Goal: Browse casually

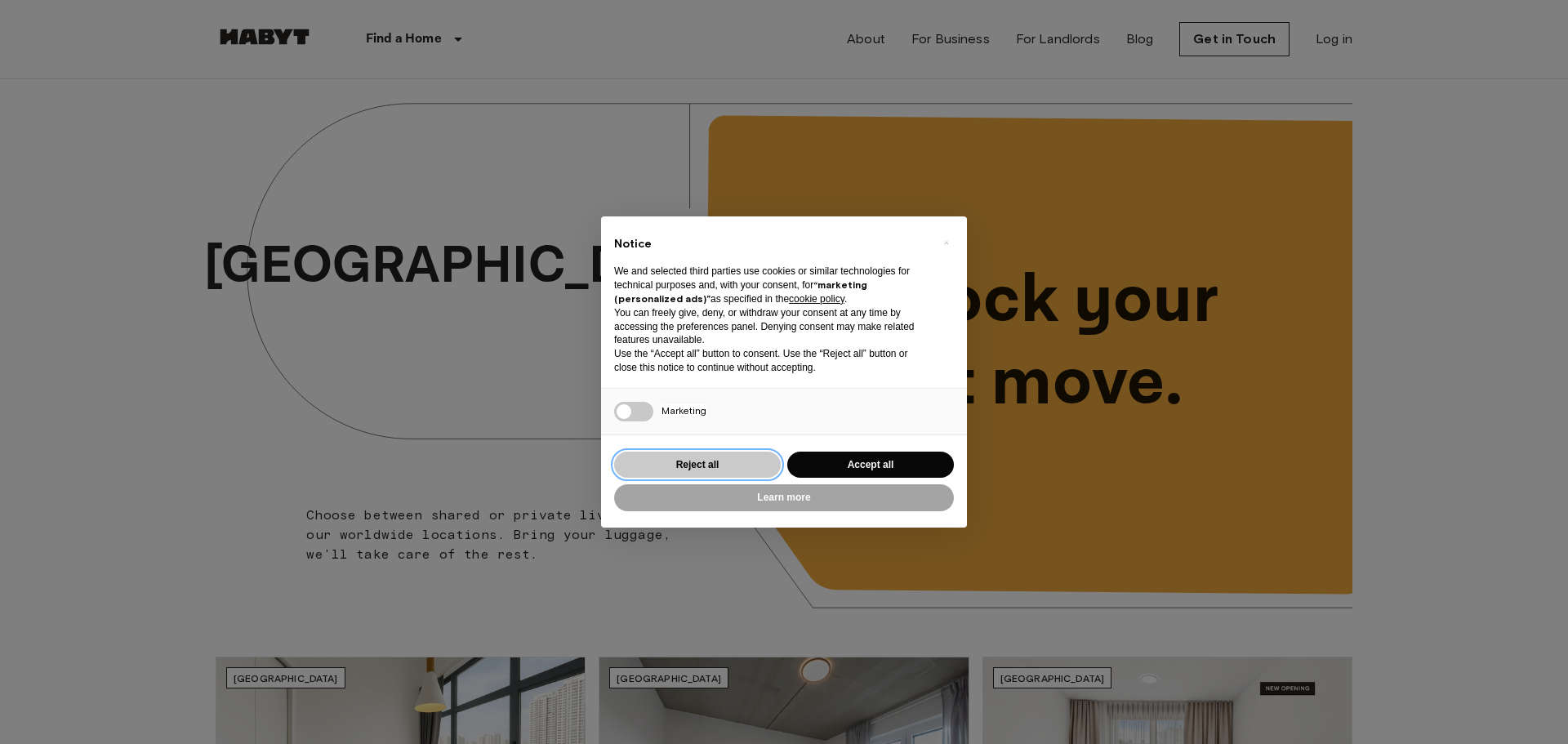
click at [670, 458] on button "Reject all" at bounding box center [697, 466] width 167 height 27
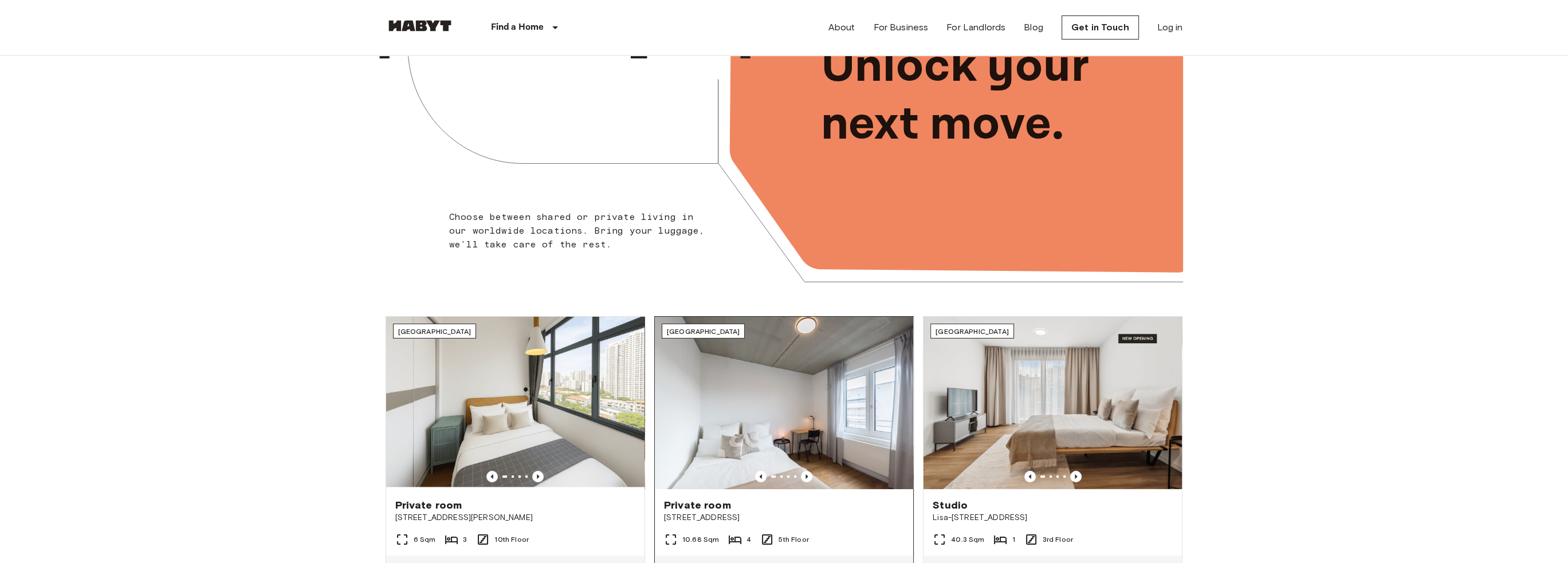
scroll to position [229, 0]
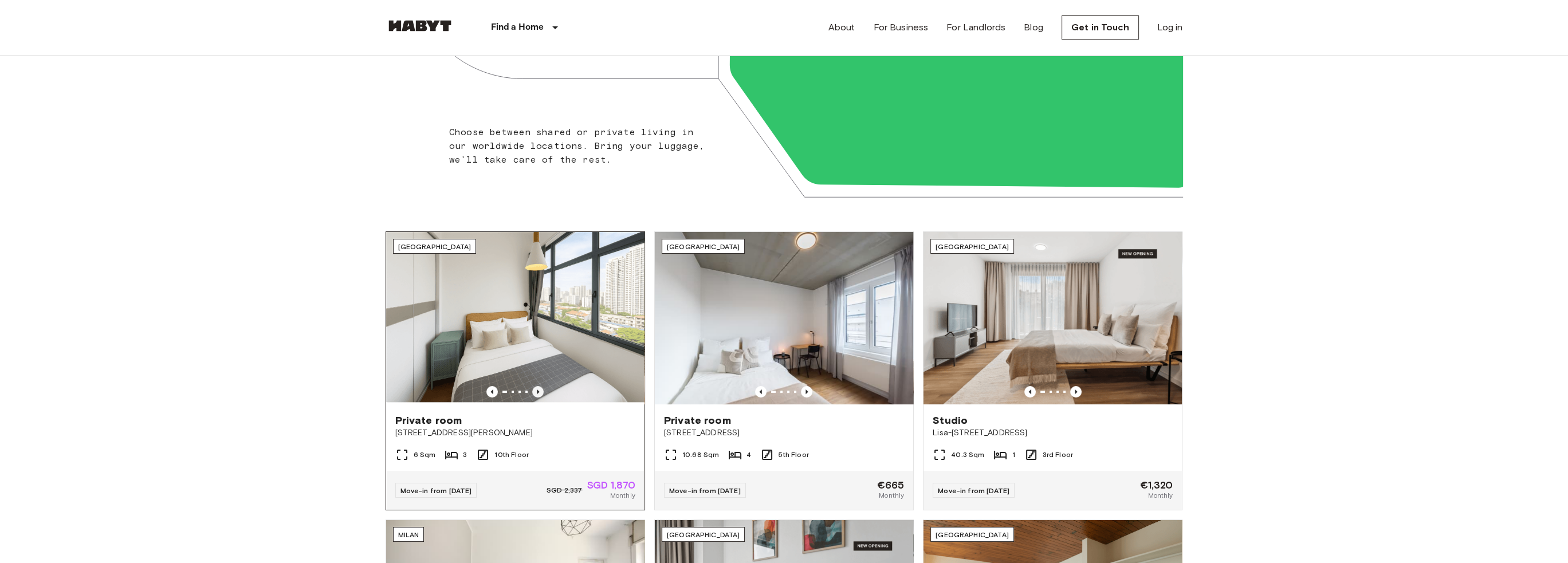
click at [540, 392] on icon "Previous image" at bounding box center [538, 392] width 12 height 12
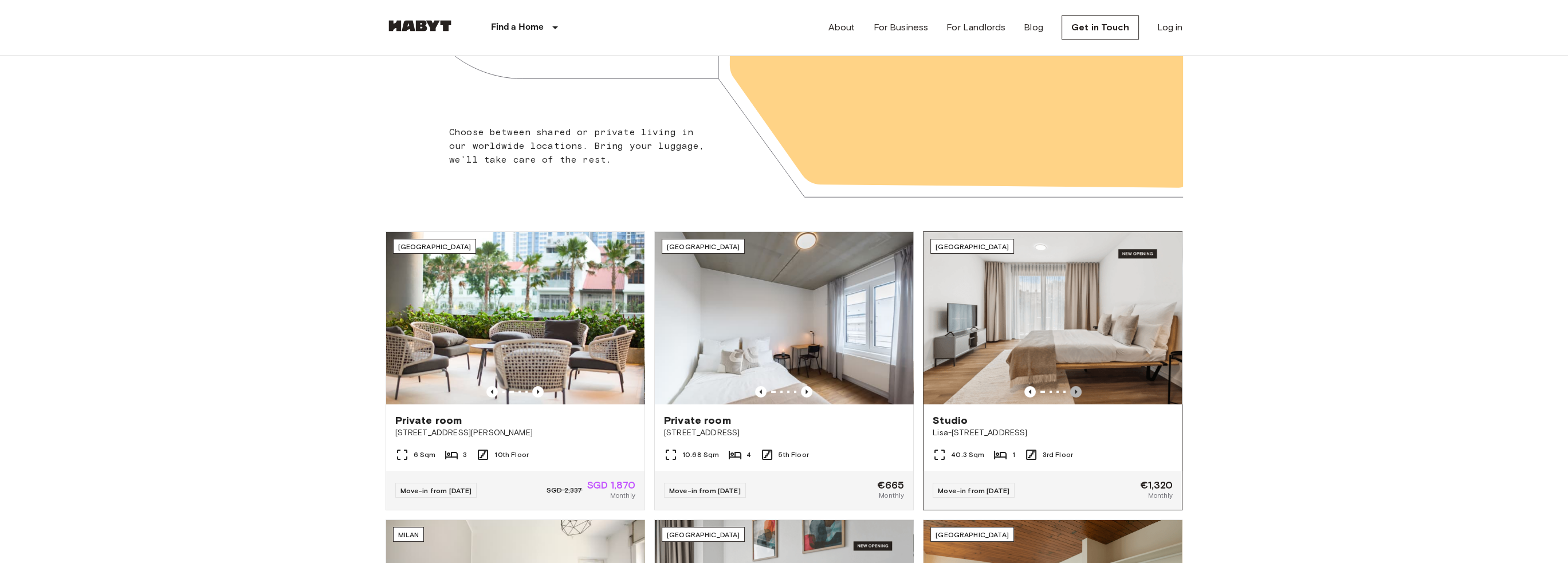
click at [1077, 388] on icon "Previous image" at bounding box center [1076, 392] width 12 height 12
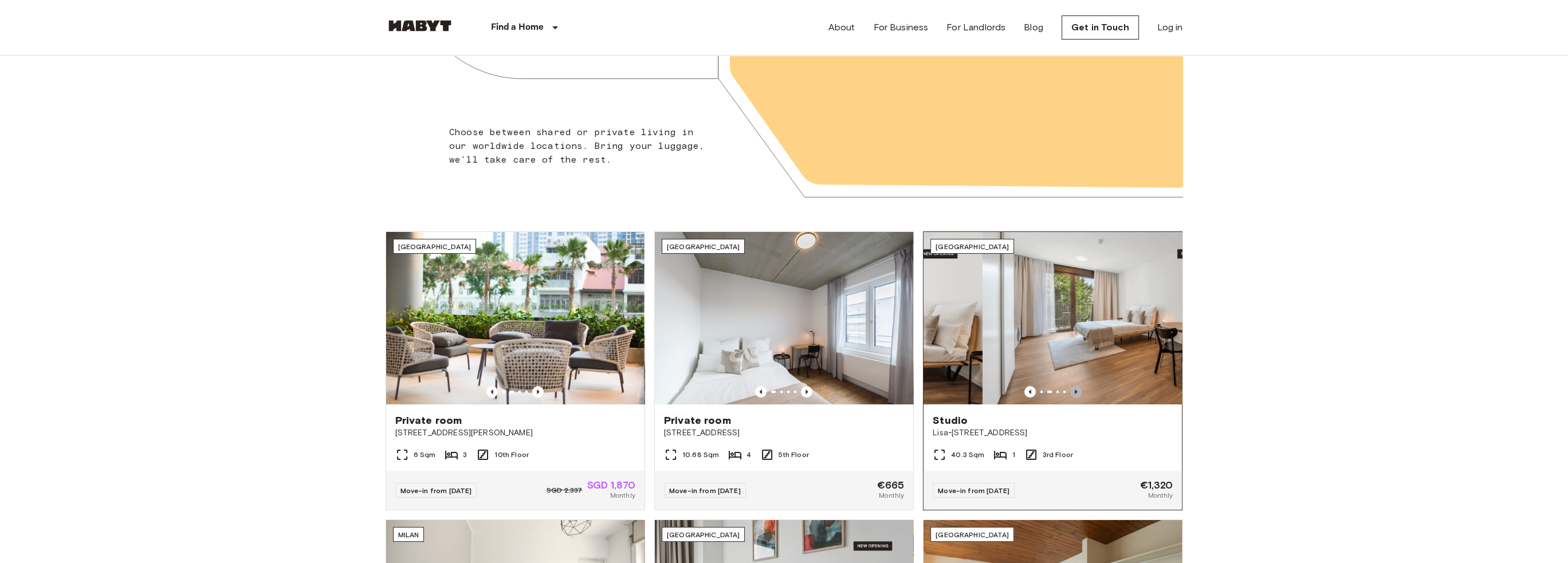
click at [1077, 388] on icon "Previous image" at bounding box center [1076, 392] width 12 height 12
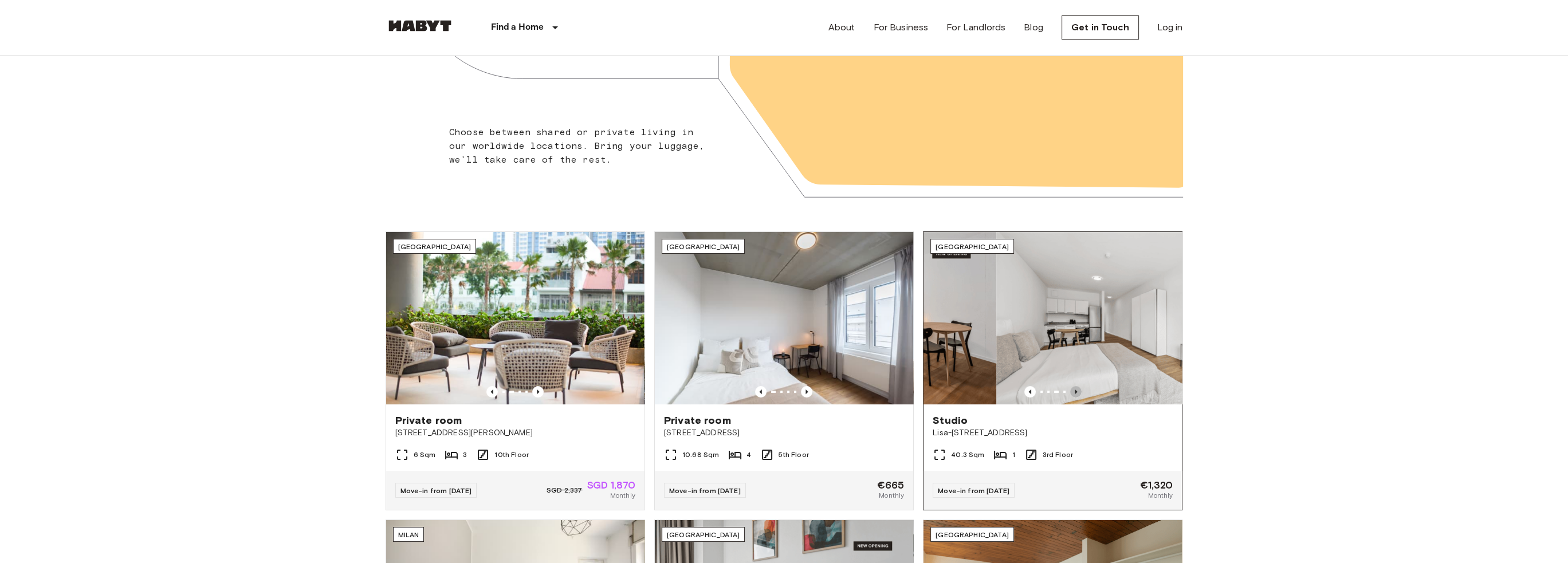
click at [1077, 388] on icon "Previous image" at bounding box center [1076, 392] width 12 height 12
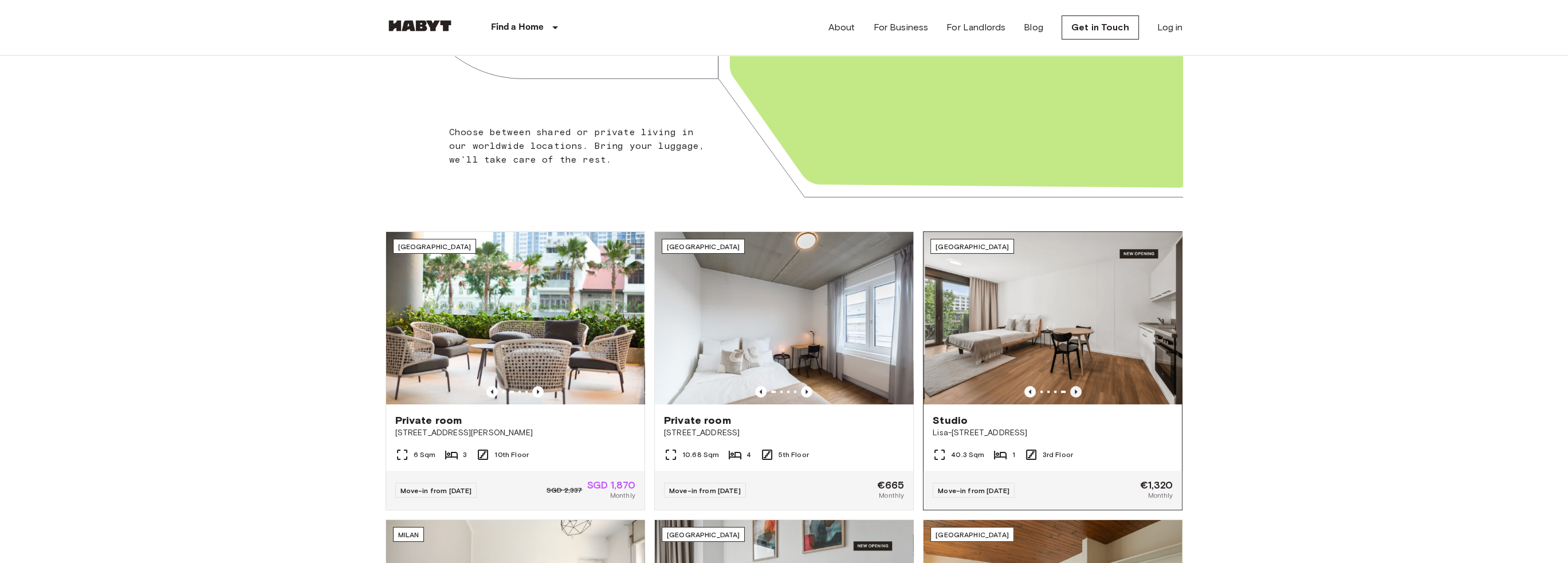
click at [1077, 388] on icon "Previous image" at bounding box center [1076, 392] width 12 height 12
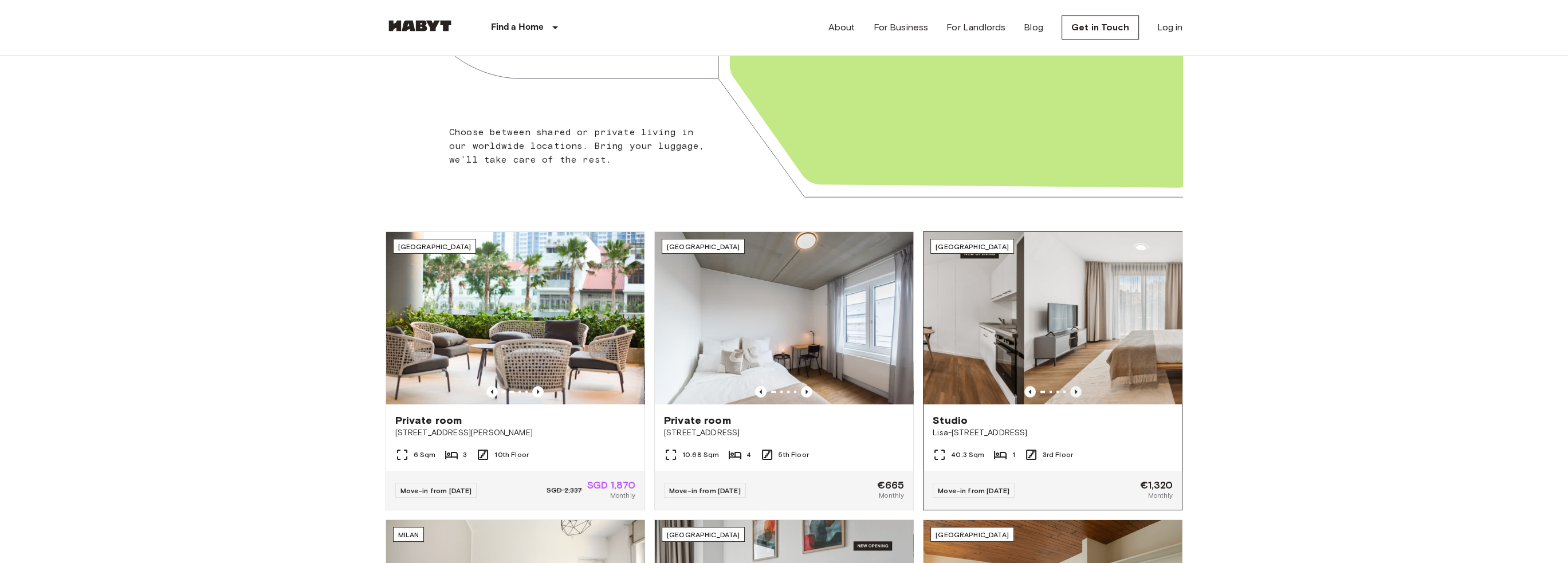
click at [1077, 388] on icon "Previous image" at bounding box center [1076, 392] width 12 height 12
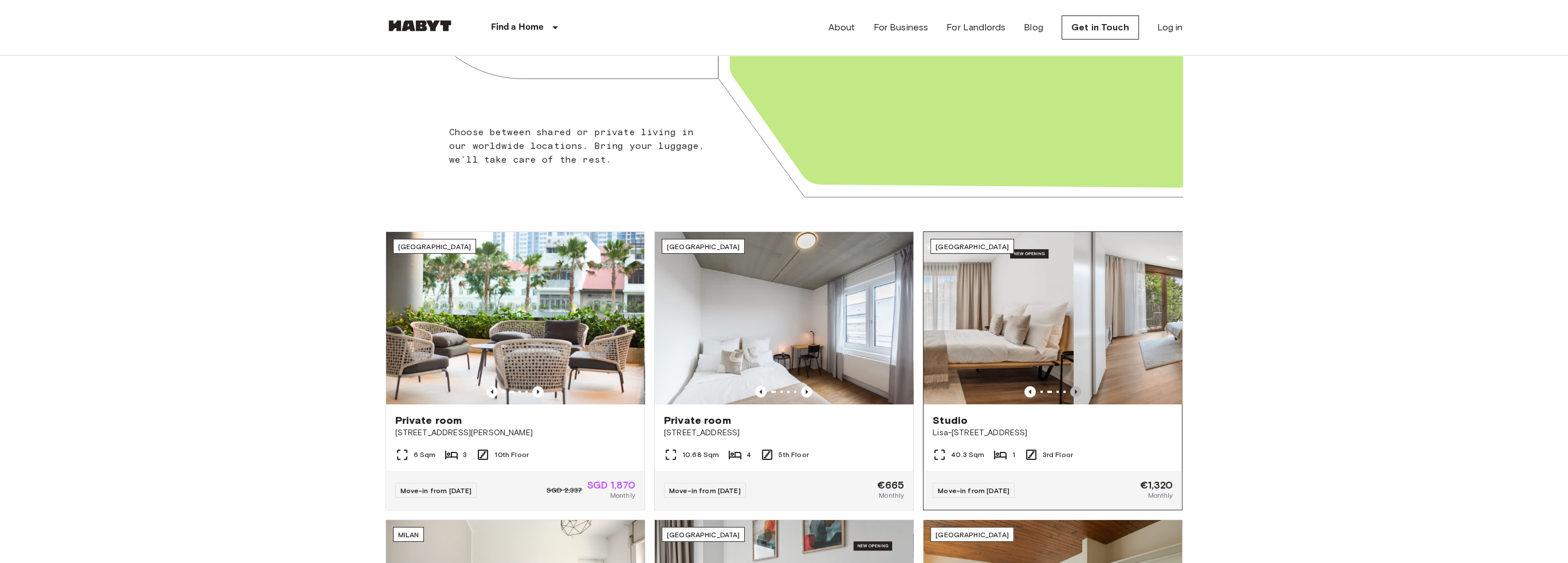
click at [1077, 388] on icon "Previous image" at bounding box center [1076, 392] width 12 height 12
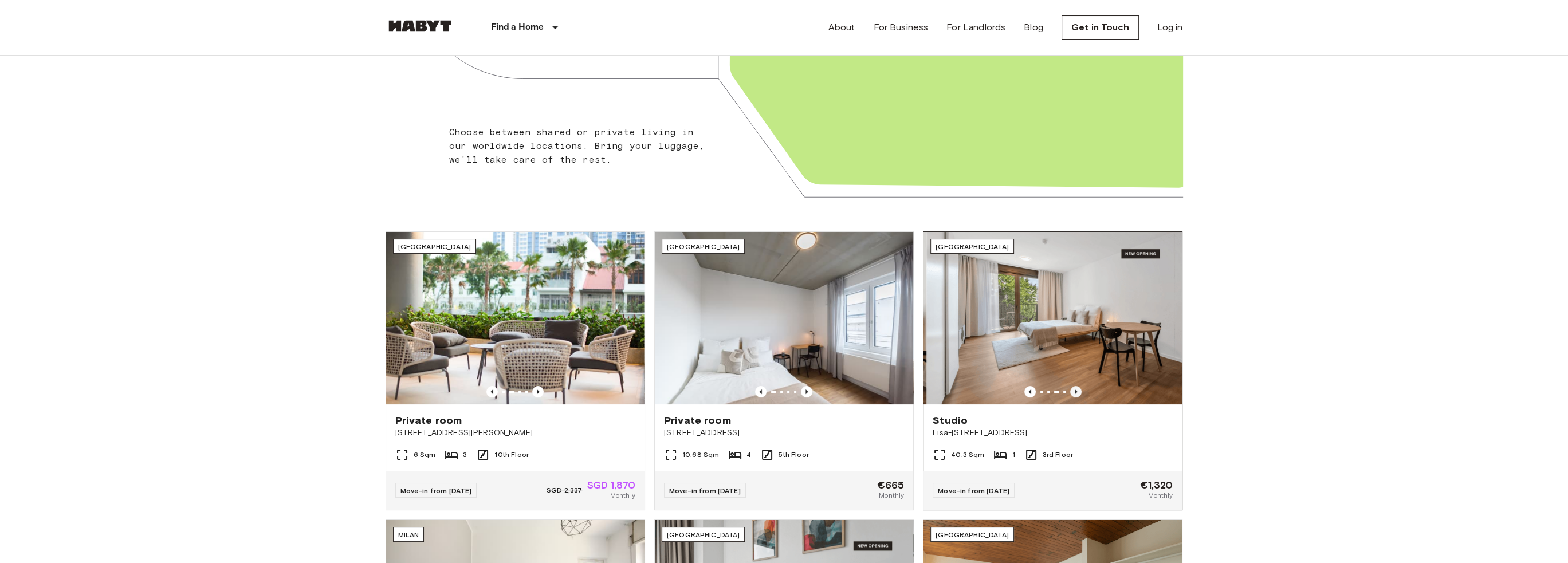
click at [1077, 388] on icon "Previous image" at bounding box center [1076, 392] width 12 height 12
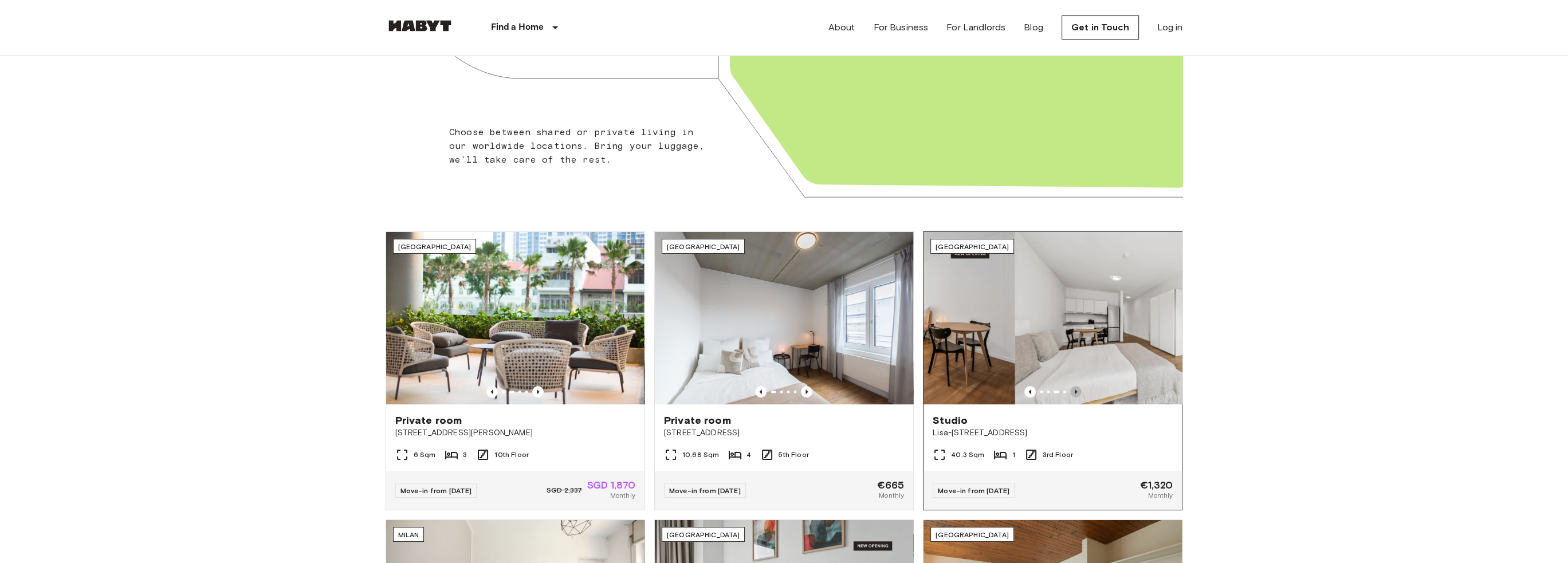
click at [1077, 388] on icon "Previous image" at bounding box center [1076, 392] width 12 height 12
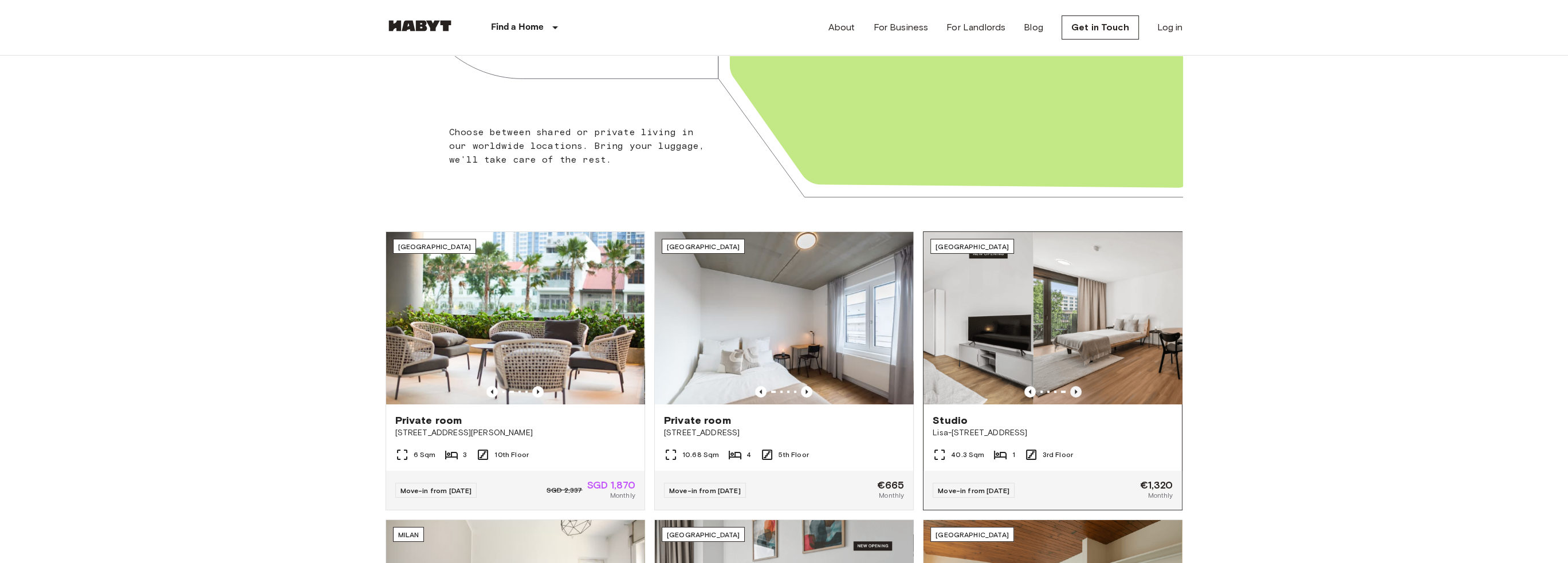
click at [1077, 388] on icon "Previous image" at bounding box center [1076, 392] width 12 height 12
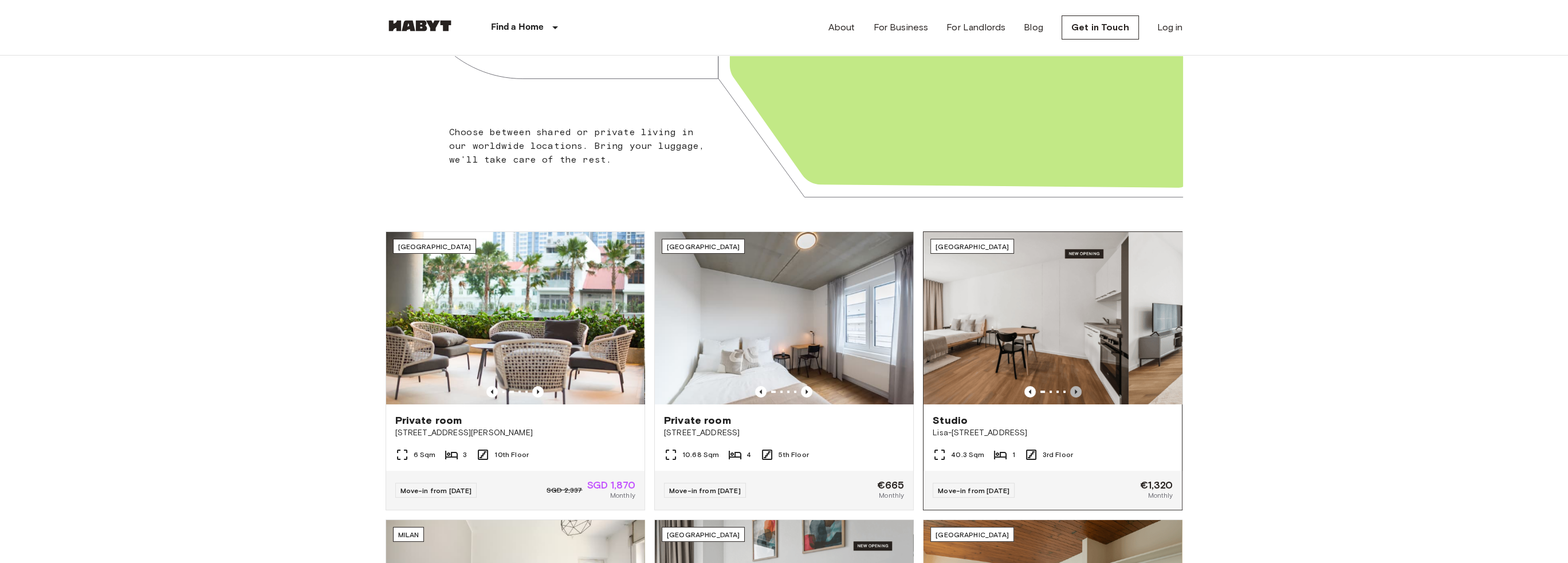
click at [1077, 388] on icon "Previous image" at bounding box center [1076, 392] width 12 height 12
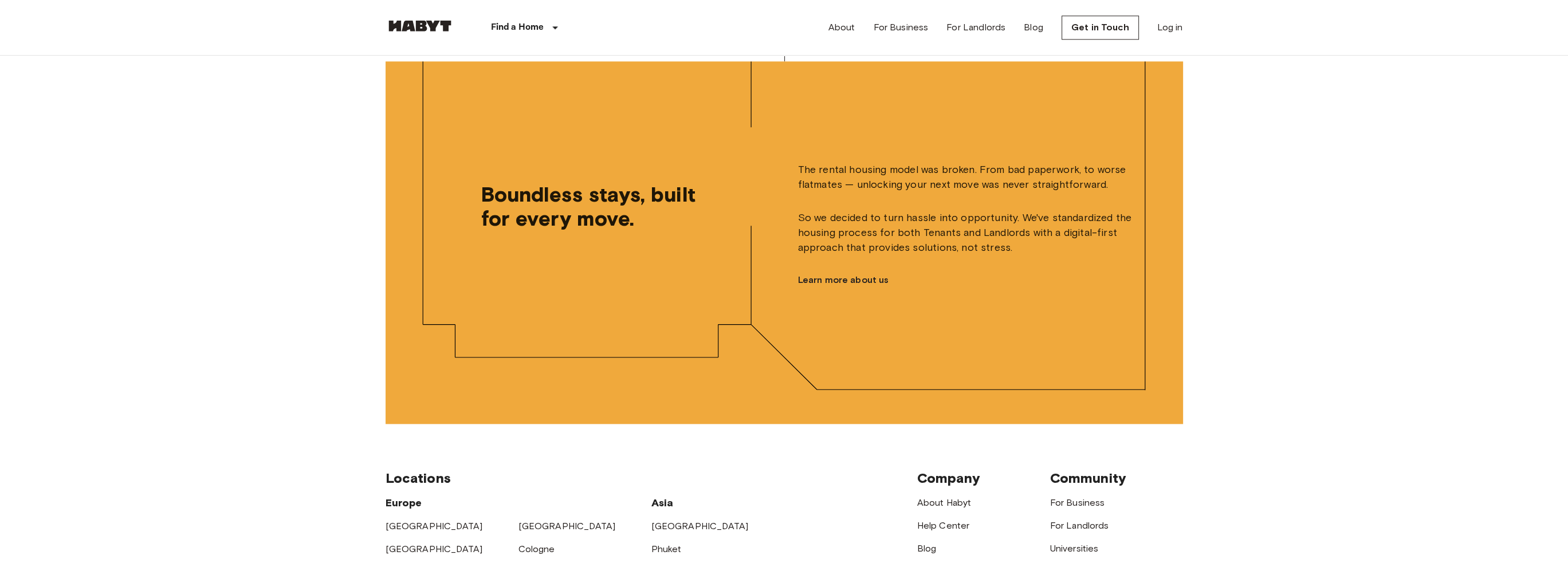
scroll to position [2973, 0]
